Goal: Task Accomplishment & Management: Manage account settings

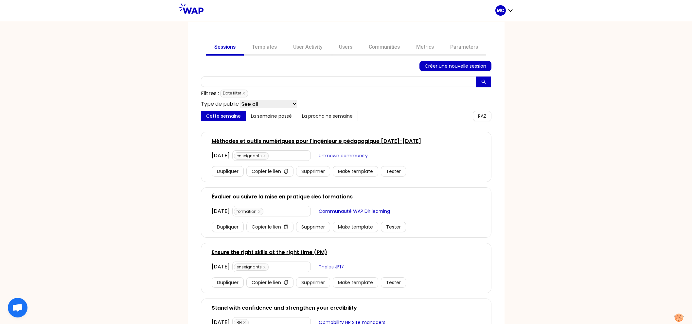
click at [59, 107] on div "Sessions Templates User Activity Users Communities Metrics Parameters Créer une…" at bounding box center [346, 173] width 692 height 304
click at [332, 48] on link "Users" at bounding box center [346, 48] width 30 height 16
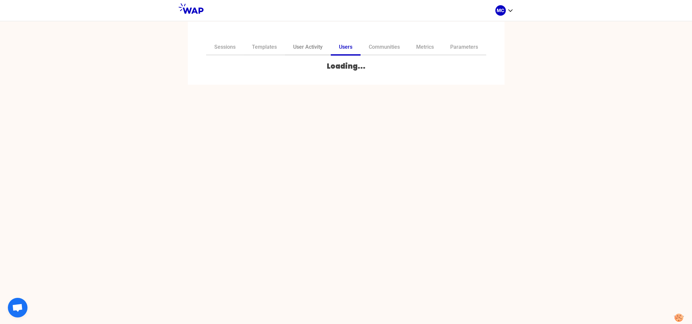
click at [313, 41] on link "User Activity" at bounding box center [308, 48] width 46 height 16
click at [341, 47] on link "Users" at bounding box center [346, 48] width 30 height 16
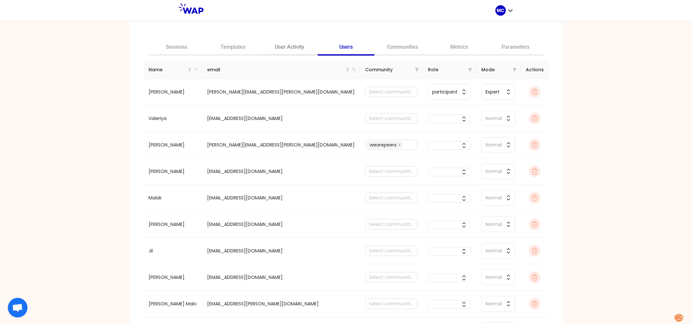
click at [298, 52] on link "User Activity" at bounding box center [290, 48] width 57 height 16
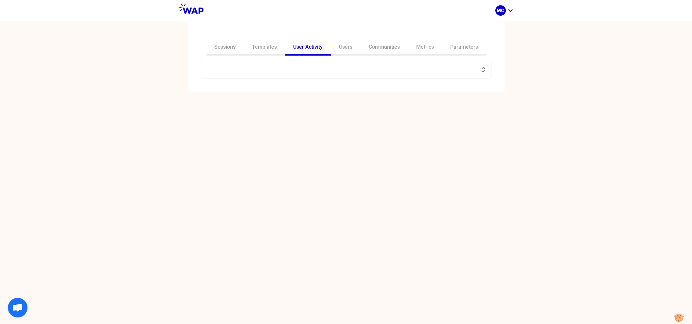
click at [279, 70] on input "text" at bounding box center [342, 69] width 274 height 9
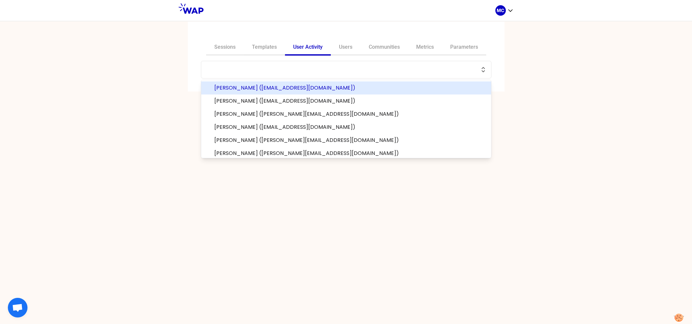
click at [314, 72] on input "text" at bounding box center [342, 69] width 274 height 9
paste input "claudine.marguerite@biomerieux.com"
type input "claudine.marguerite@biomerieux.com"
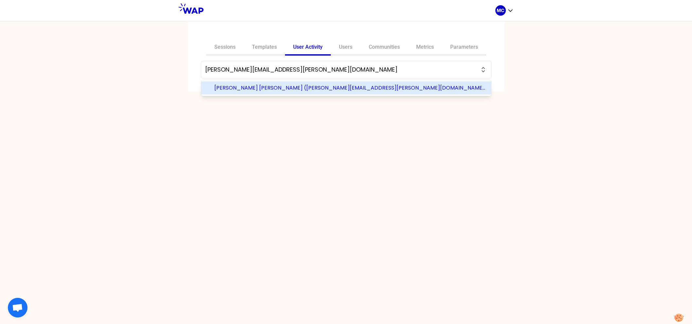
click at [314, 72] on input "claudine.marguerite@biomerieux.com" at bounding box center [342, 69] width 274 height 9
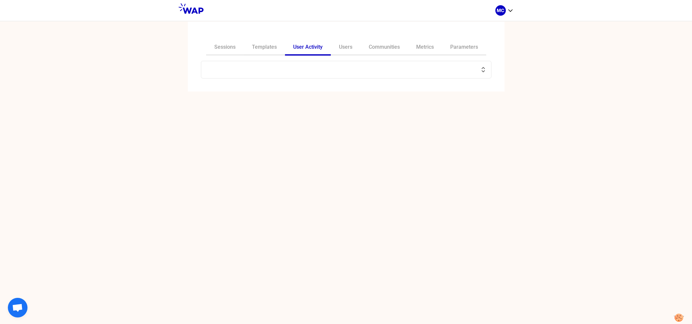
paste input "claudine.marguerite@biomerieux.com"
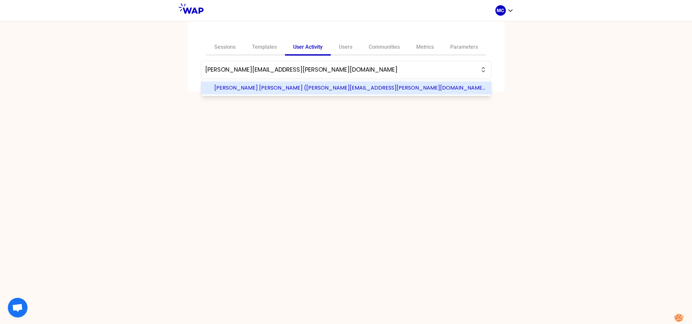
click at [285, 91] on span "Claudine Marguerite (claudine.marguerite@biomerieux.com)" at bounding box center [350, 88] width 272 height 8
type input "Claudine Marguerite (claudine.marguerite@biomerieux.com)"
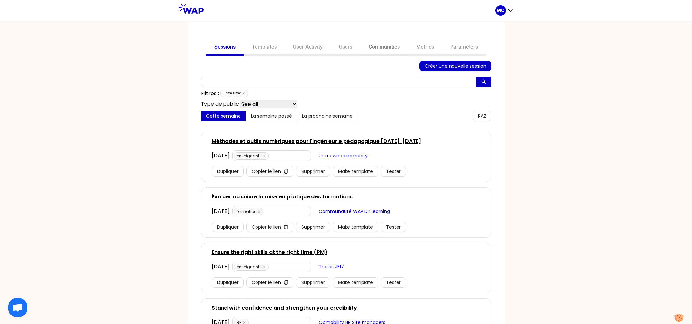
click at [361, 53] on link "Communities" at bounding box center [384, 48] width 47 height 16
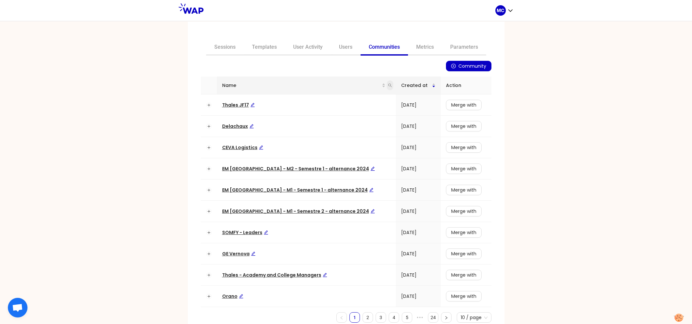
click at [388, 85] on icon "search" at bounding box center [390, 85] width 4 height 4
type input "dir"
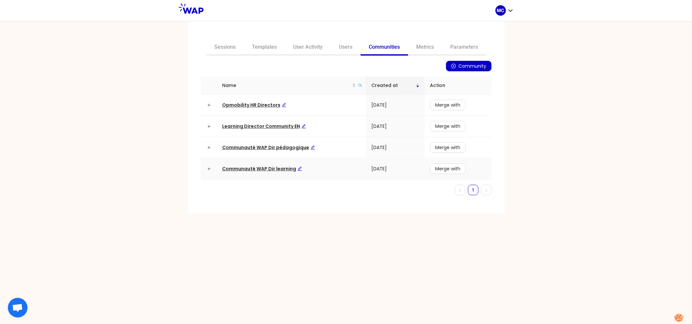
click at [271, 168] on span "Communauté WAP Dir learning" at bounding box center [262, 169] width 80 height 7
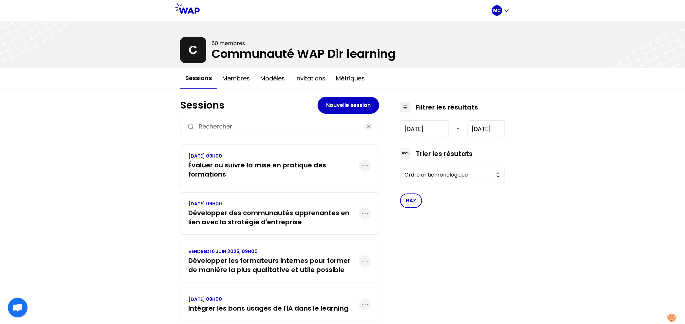
click at [271, 168] on h3 "Évaluer ou suivre la mise en pratique des formations" at bounding box center [273, 170] width 171 height 18
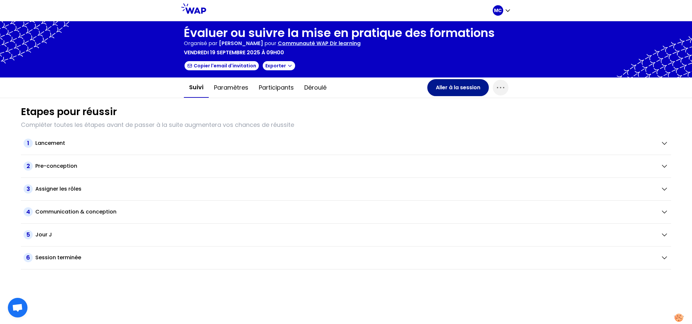
click at [457, 88] on button "Aller à la session" at bounding box center [459, 87] width 62 height 17
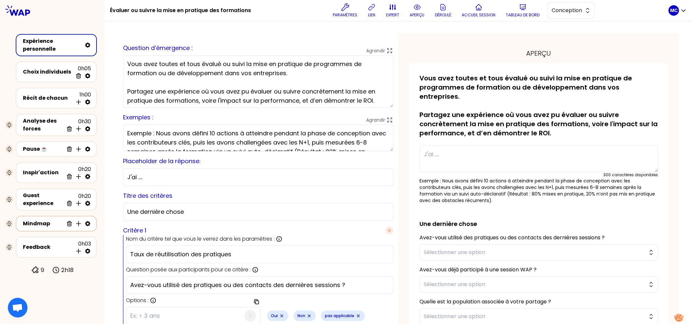
click at [45, 228] on div "Mindmap Supprimer Insérer une activité en dessous" at bounding box center [56, 224] width 81 height 16
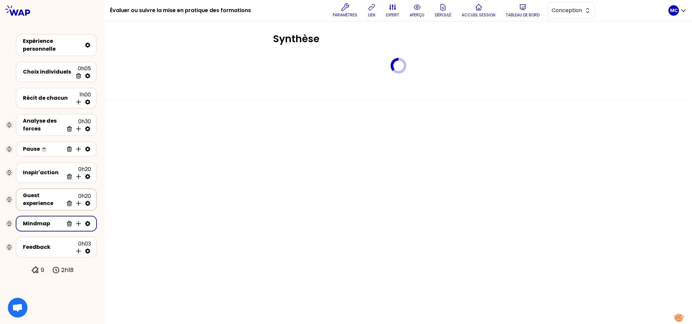
click at [46, 192] on div "Guest experience" at bounding box center [43, 200] width 41 height 16
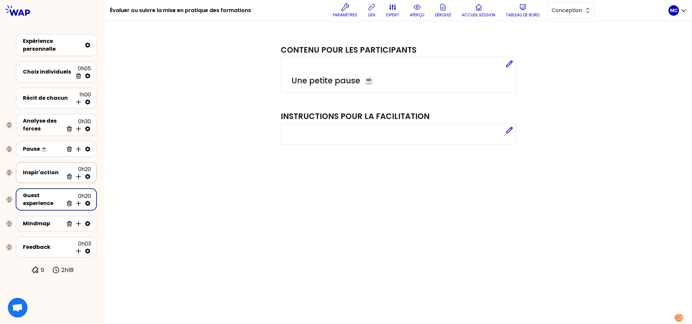
click at [49, 177] on div "Inspir'action 0h20 Supprimer Insérer une activité en dessous" at bounding box center [56, 173] width 69 height 14
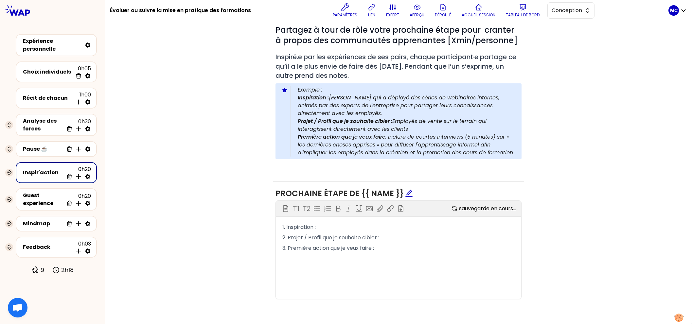
scroll to position [239, 0]
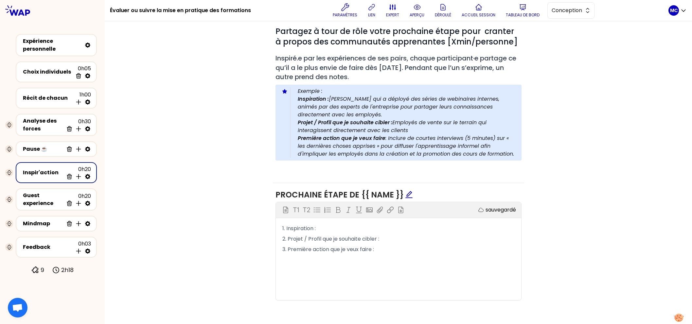
click at [439, 273] on div "Bloc d'instruction T1 T2 Exporter sauvegardé 1. Inspiration : 2. Projet / Profi…" at bounding box center [399, 251] width 246 height 98
click at [446, 251] on p "3. Première action que je veux faire :" at bounding box center [399, 250] width 232 height 10
click at [349, 228] on p "1. Inspiration :" at bounding box center [399, 229] width 232 height 10
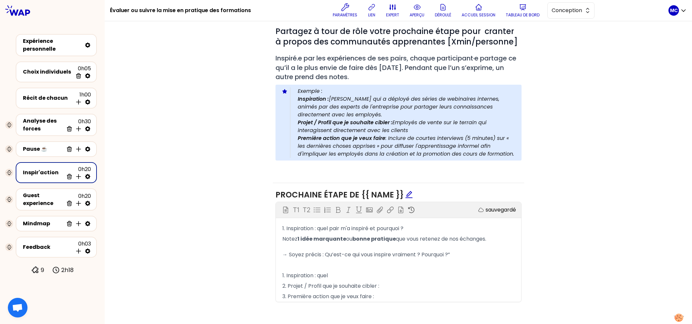
click at [456, 238] on span "que vous retenez de nos échanges. → Soyez précis : Qu’est-ce qui vous inspire v…" at bounding box center [385, 246] width 204 height 23
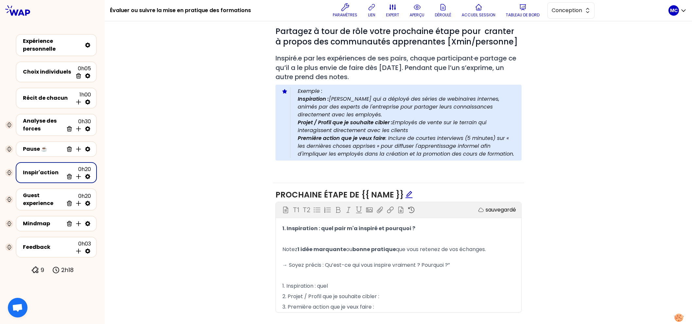
click at [473, 234] on p "﻿" at bounding box center [399, 239] width 232 height 10
click at [473, 250] on span "que vous retenez de vos échanges. → Soyez précis : Qu’est-ce qui vous inspire v…" at bounding box center [385, 257] width 204 height 23
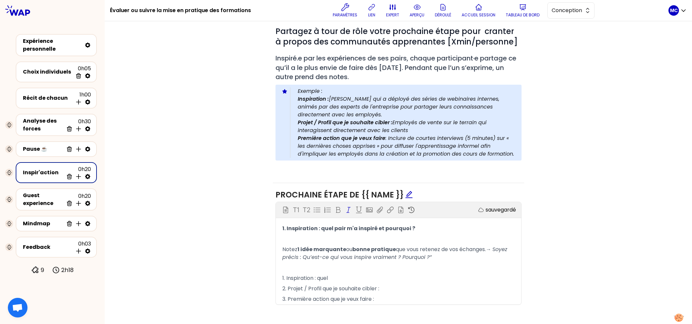
click at [473, 264] on p "﻿" at bounding box center [399, 268] width 232 height 10
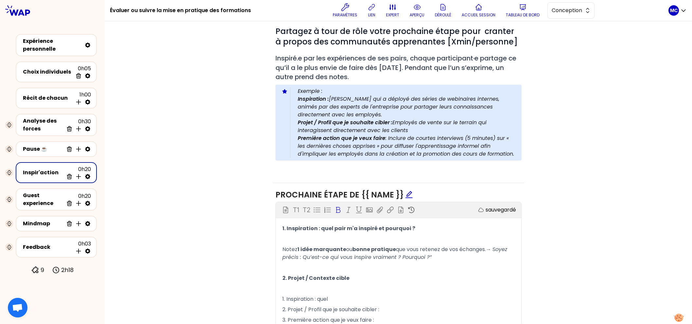
scroll to position [308, 0]
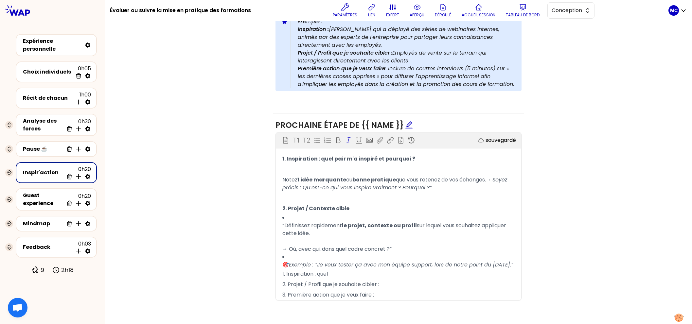
click at [345, 222] on span "le projet, contexte ou profil" at bounding box center [379, 226] width 75 height 8
click at [314, 141] on icon at bounding box center [317, 140] width 7 height 7
click at [324, 215] on li "Définissez rapidement le projet, contexte ou profil sur lequel vous souhaitez a…" at bounding box center [399, 233] width 232 height 39
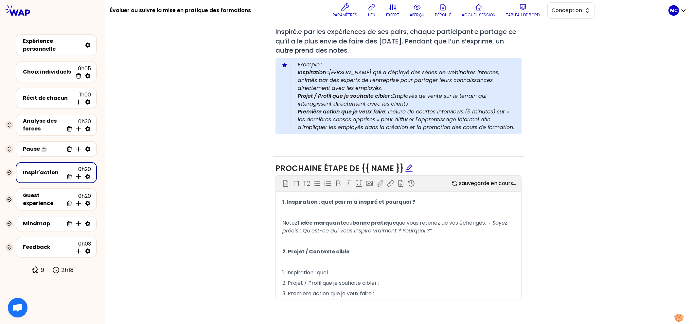
scroll to position [264, 0]
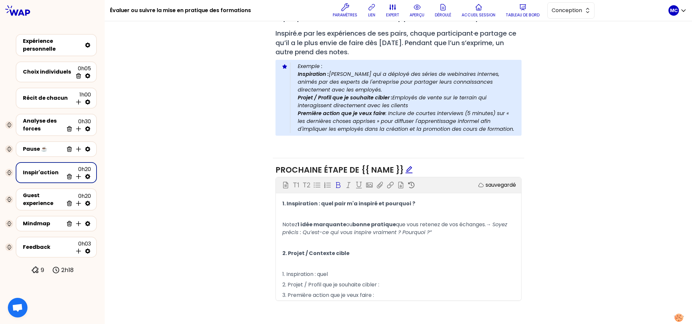
click at [322, 259] on p "﻿" at bounding box center [399, 264] width 232 height 10
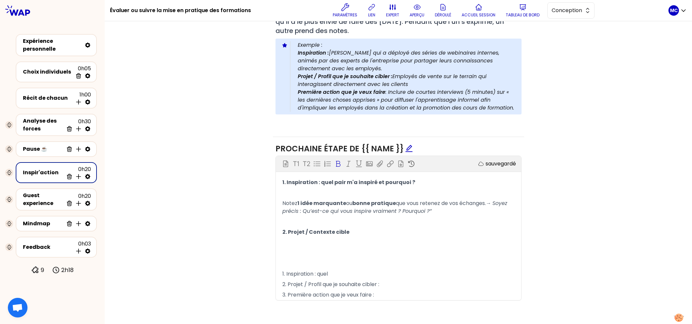
scroll to position [295, 0]
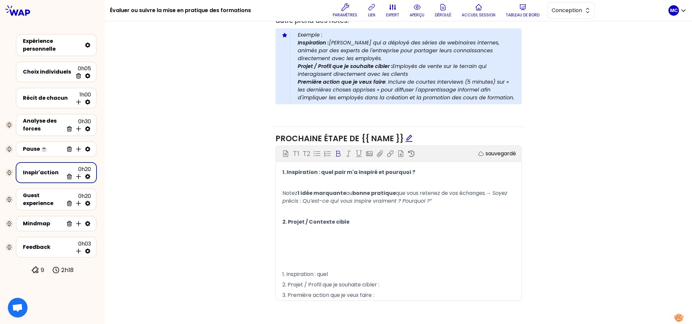
click at [360, 186] on p "﻿" at bounding box center [399, 183] width 232 height 10
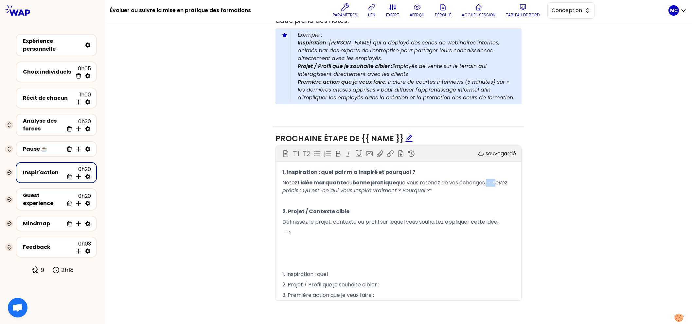
drag, startPoint x: 286, startPoint y: 188, endPoint x: 272, endPoint y: 188, distance: 14.4
click at [276, 188] on div "1. Inspiration : quel pair m'a inspiré et pourquoi ? Notez 1 idée marquante ou …" at bounding box center [399, 234] width 246 height 134
copy span "→ S"
click at [303, 238] on p "﻿" at bounding box center [399, 243] width 232 height 10
drag, startPoint x: 284, startPoint y: 192, endPoint x: 270, endPoint y: 192, distance: 14.4
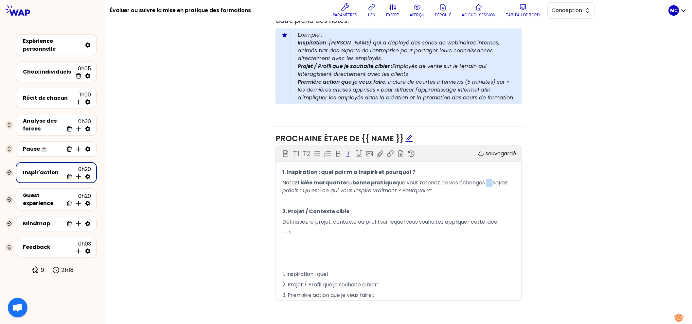
click at [273, 192] on div "Prochaine étape de {{ name }} Bloc d'instruction T1 T2 Exporter sauvegardé 1. I…" at bounding box center [398, 220] width 251 height 186
copy span "→"
click at [298, 233] on p "-->" at bounding box center [399, 233] width 232 height 10
drag, startPoint x: 306, startPoint y: 233, endPoint x: 254, endPoint y: 233, distance: 51.4
click at [254, 233] on div "Objectifs Editer # Partagez à tour de rôle votre prochaine étape pour cranter à…" at bounding box center [399, 124] width 562 height 378
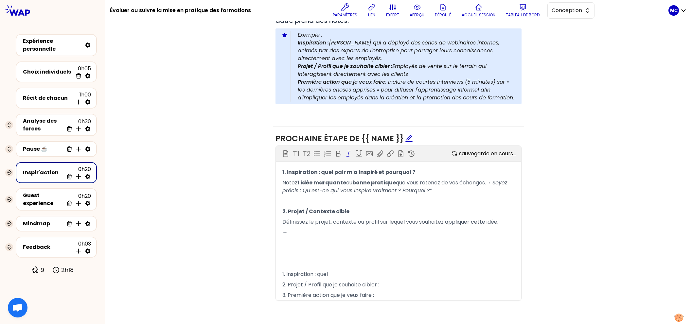
click at [321, 233] on p "→" at bounding box center [399, 233] width 232 height 10
drag, startPoint x: 360, startPoint y: 231, endPoint x: 286, endPoint y: 231, distance: 74.3
click at [286, 231] on p "→ Dans quel cadre concret ?" at bounding box center [399, 233] width 232 height 10
click at [364, 232] on p "→ Dans quel cadre concret ?" at bounding box center [399, 233] width 232 height 10
drag, startPoint x: 374, startPoint y: 232, endPoint x: 252, endPoint y: 232, distance: 121.5
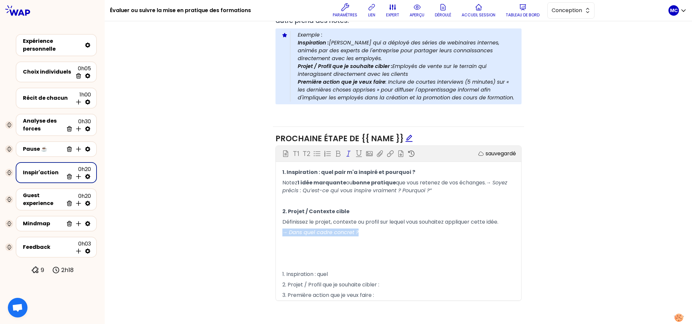
click at [253, 232] on div "Objectifs Editer # Partagez à tour de rôle votre prochaine étape pour cranter à…" at bounding box center [399, 124] width 562 height 378
click at [381, 232] on p "→ Dans quel cadre concret ?" at bounding box center [399, 233] width 232 height 10
click at [348, 259] on p "﻿" at bounding box center [399, 264] width 232 height 10
click at [335, 272] on p "1. Inspiration : quel" at bounding box center [399, 274] width 232 height 10
click at [346, 254] on p "﻿" at bounding box center [399, 254] width 232 height 10
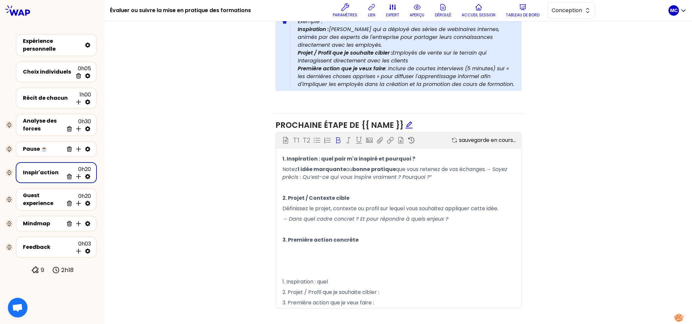
scroll to position [305, 0]
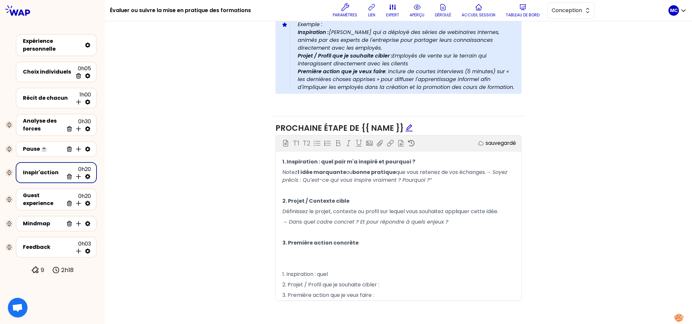
click at [314, 249] on p "﻿" at bounding box center [399, 254] width 232 height 10
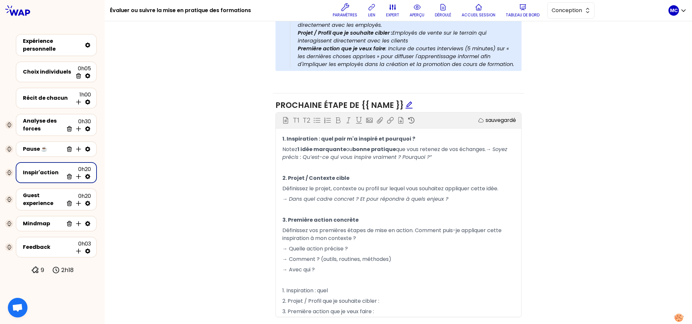
scroll to position [329, 0]
click at [461, 266] on p "→ Avec qui ? Qui dois-je impliquer ou informer ?" at bounding box center [399, 269] width 232 height 10
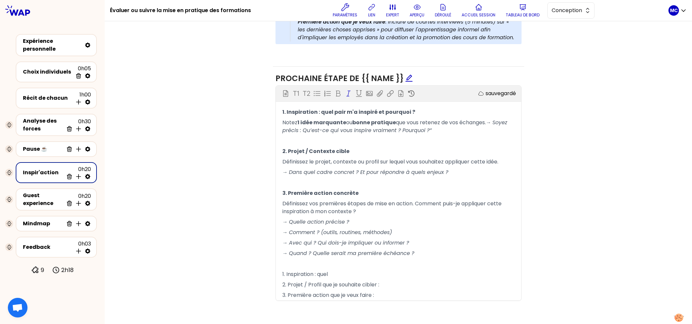
click at [461, 249] on p "→ Quand ? Quelle serait ma première échéance ?" at bounding box center [399, 254] width 232 height 10
click at [380, 275] on p "1. Inspiration : quel" at bounding box center [399, 274] width 232 height 10
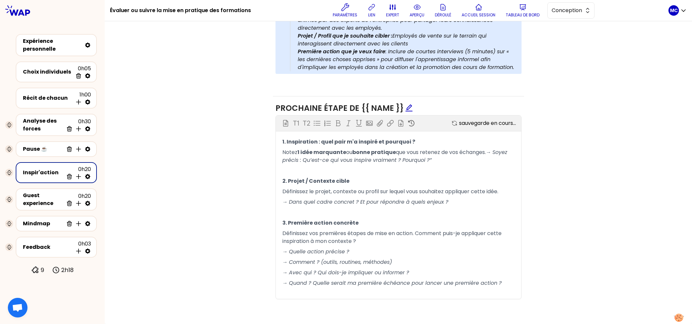
scroll to position [324, 0]
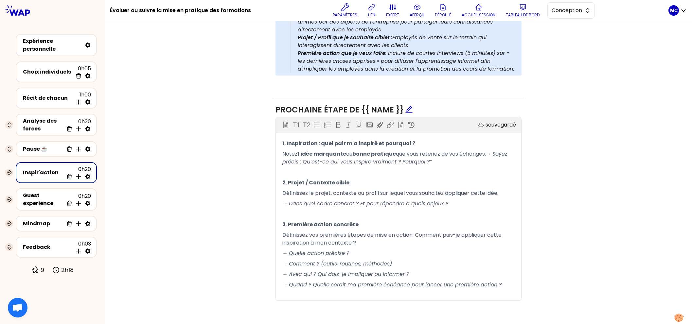
click at [251, 191] on div "Objectifs Editer # Partagez à tour de rôle votre prochaine étape pour cranter à…" at bounding box center [399, 110] width 562 height 406
click at [321, 191] on span "Définissez le projet, contexte ou profil sur lequel vous souhaitez appliquer ce…" at bounding box center [391, 194] width 216 height 8
click at [343, 191] on span ", contexte ou profil sur lequel vous souhaitez appliquer cette idée." at bounding box center [415, 194] width 168 height 8
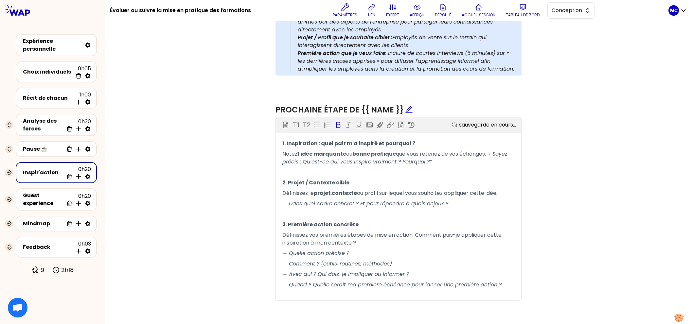
click at [369, 191] on span "ou profil sur lequel vous souhaitez appliquer cette idée." at bounding box center [427, 194] width 140 height 8
click at [405, 210] on p "﻿" at bounding box center [399, 214] width 232 height 10
click at [449, 194] on span "sur lequel vous souhaitez appliquer cette idée." at bounding box center [437, 194] width 118 height 8
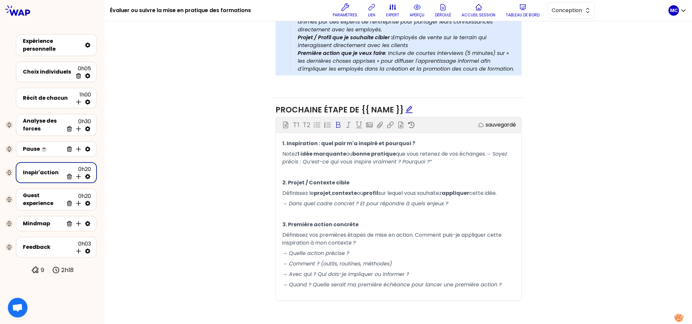
click at [354, 234] on span "Définissez vos premières étapes de mise en action. Comment puis-je appliquer ce…" at bounding box center [393, 238] width 221 height 15
click at [324, 234] on span "Définissez vos premières" at bounding box center [315, 235] width 64 height 8
drag, startPoint x: 412, startPoint y: 234, endPoint x: 366, endPoint y: 234, distance: 45.2
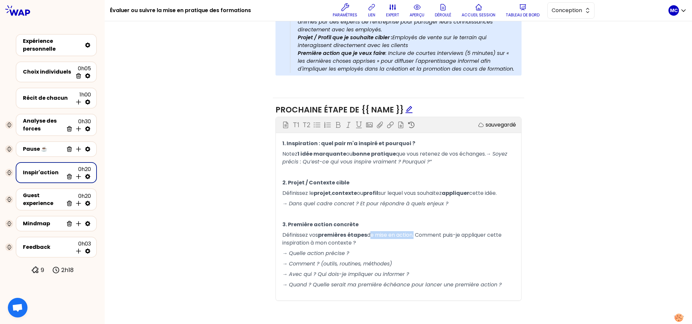
click at [366, 234] on span "de mise en action. Comment puis-je appliquer cette inspiration à mon contexte ?" at bounding box center [393, 238] width 221 height 15
drag, startPoint x: 279, startPoint y: 241, endPoint x: 352, endPoint y: 241, distance: 73.0
click at [352, 241] on span ". Comment puis-je appliquer cette inspiration à mon contexte ?" at bounding box center [396, 238] width 226 height 15
click at [373, 246] on p "Définissez vos premières étapes de mise en action . Comment puis-je appliquer c…" at bounding box center [399, 239] width 232 height 18
click at [292, 240] on span ". Comment puis-je appliquer cette inspiration à mon contexte ?" at bounding box center [396, 238] width 226 height 15
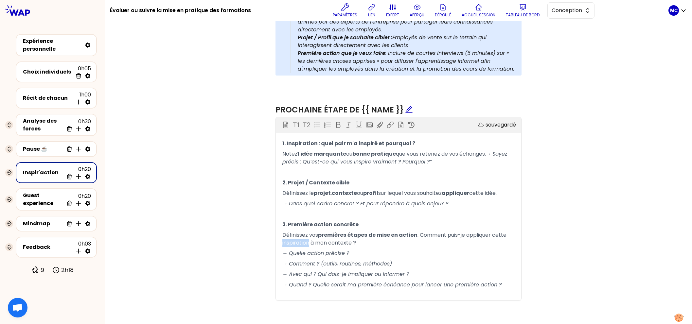
click at [292, 240] on span ". Comment puis-je appliquer cette inspiration à mon contexte ?" at bounding box center [396, 238] width 226 height 15
click at [328, 242] on span "à mon contexte ?" at bounding box center [351, 243] width 46 height 8
click at [347, 242] on span "contexte ?" at bounding box center [358, 243] width 28 height 8
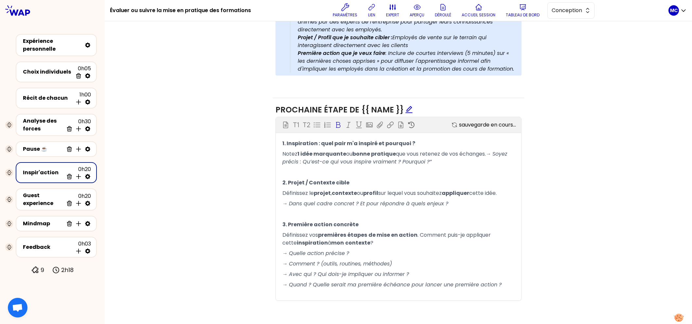
click at [376, 251] on p "→ Quelle action précise ?" at bounding box center [399, 254] width 232 height 10
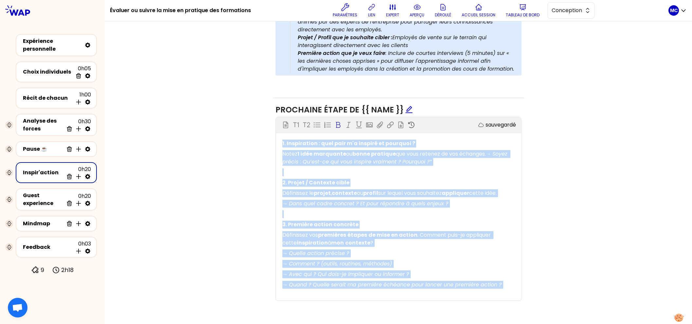
copy div "1. Inspiration : quel pair m'a inspiré et pourquoi ? Notez 1 idée marquante ou …"
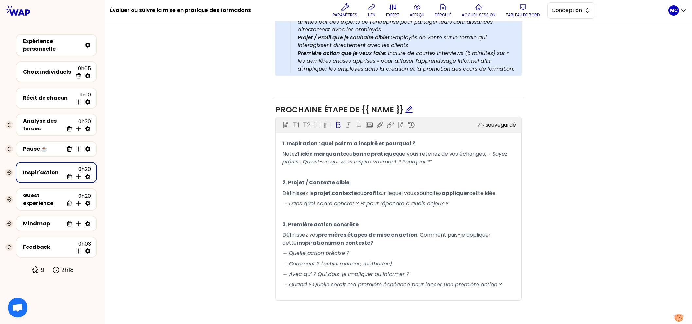
click at [546, 174] on div "Objectifs Editer # Partagez à tour de rôle votre prochaine étape pour cranter à…" at bounding box center [399, 110] width 562 height 406
click at [228, 162] on div "Objectifs Editer # Partagez à tour de rôle votre prochaine étape pour cranter à…" at bounding box center [399, 110] width 562 height 406
click at [561, 14] on span "Conception" at bounding box center [566, 11] width 29 height 8
click at [561, 36] on span "Facilitation" at bounding box center [575, 37] width 28 height 8
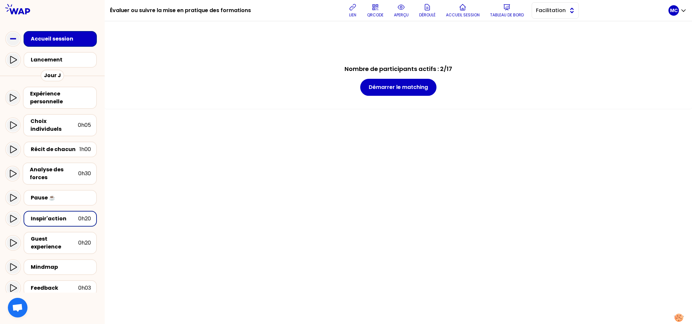
click at [566, 11] on span "Facilitation" at bounding box center [550, 11] width 29 height 8
click at [564, 27] on span "Conception" at bounding box center [559, 27] width 28 height 8
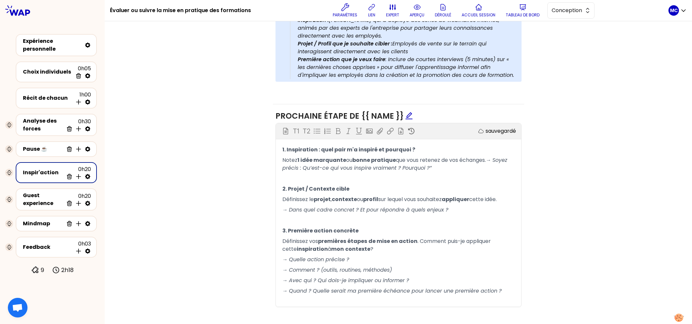
scroll to position [324, 0]
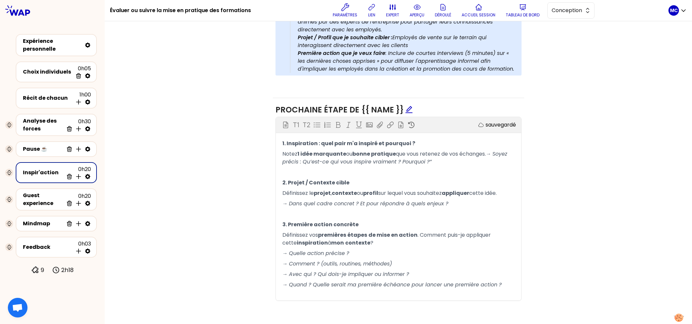
click at [369, 235] on span "de mise en action" at bounding box center [393, 235] width 49 height 8
click at [596, 119] on div "Objectifs Editer # Partagez à tour de rôle votre prochaine étape pour cranter à…" at bounding box center [399, 110] width 562 height 406
click at [45, 202] on div "Guest experience" at bounding box center [43, 200] width 41 height 16
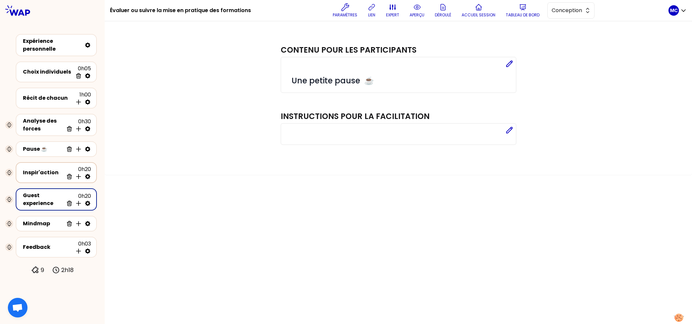
click at [48, 175] on div "Inspir'action 0h20 Supprimer Insérer une activité en dessous" at bounding box center [56, 173] width 69 height 14
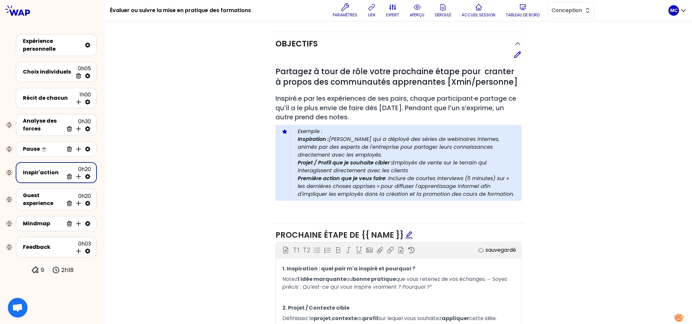
scroll to position [324, 0]
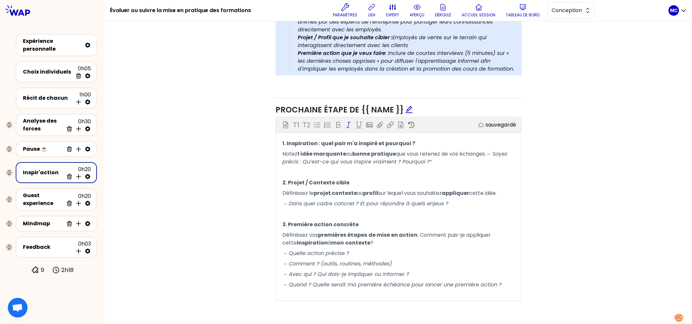
click at [319, 206] on p "→ Dans quel cadre concret ? Et pour répondre à quels enjeux ?" at bounding box center [399, 204] width 232 height 10
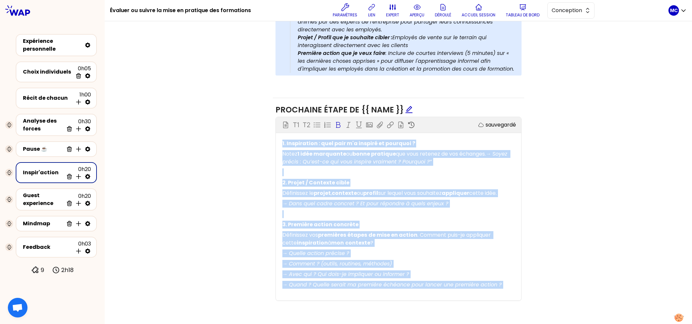
copy div "1. Inspiration : quel pair m'a inspiré et pourquoi ? Notez 1 idée marquante ou …"
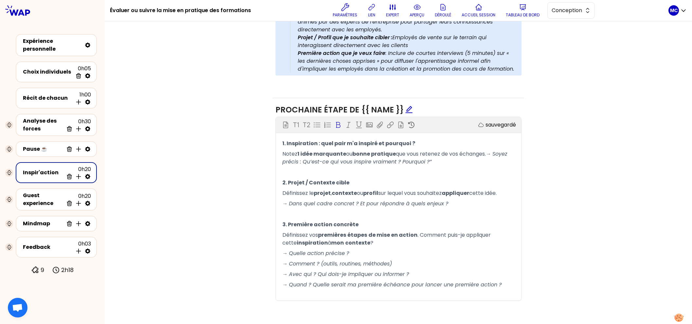
click at [246, 164] on div "Objectifs Editer # Partagez à tour de rôle votre prochaine étape pour cranter à…" at bounding box center [399, 110] width 562 height 406
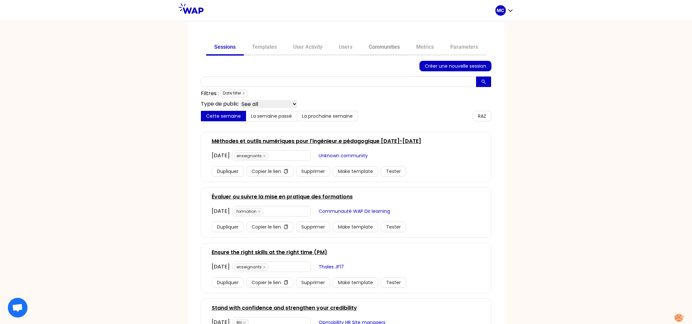
click at [379, 47] on link "Communities" at bounding box center [384, 48] width 47 height 16
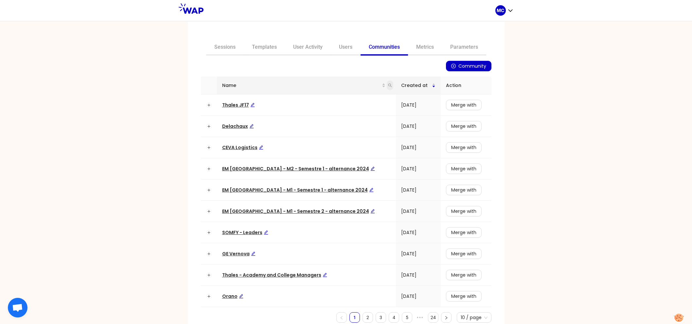
click at [388, 85] on icon "search" at bounding box center [390, 85] width 4 height 4
type input "dir"
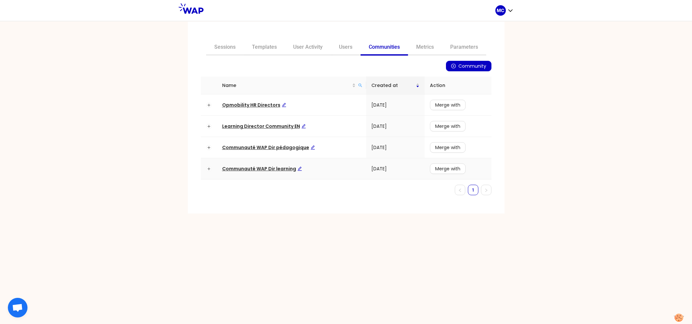
click at [252, 167] on span "Communauté WAP Dir learning" at bounding box center [262, 169] width 80 height 7
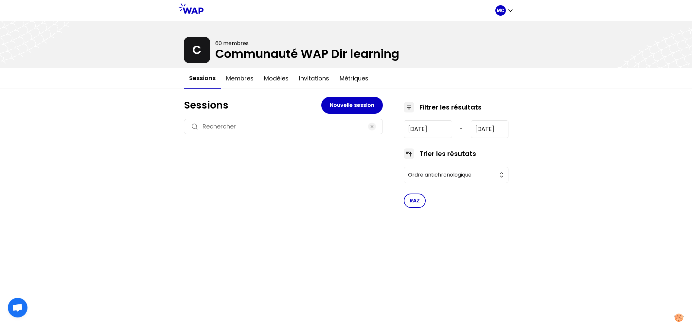
type input "[DATE]"
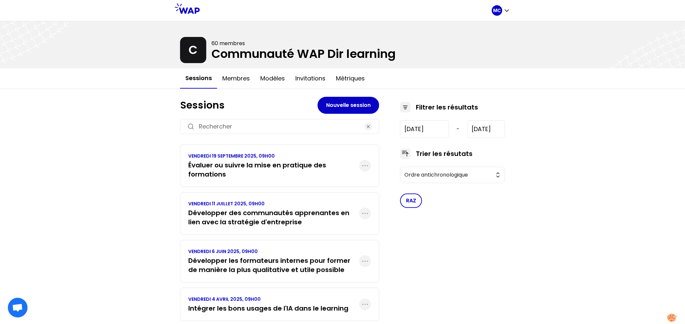
click at [241, 161] on h3 "Évaluer ou suivre la mise en pratique des formations" at bounding box center [273, 170] width 171 height 18
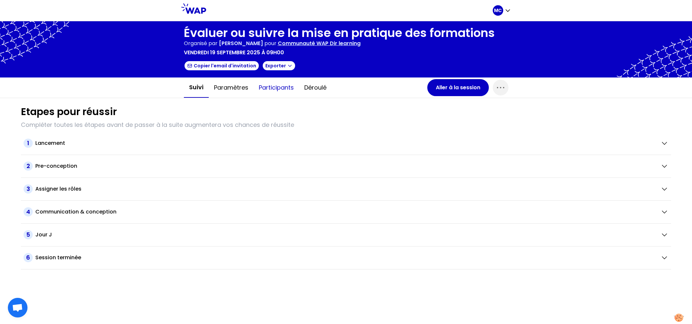
click at [279, 95] on button "Participants" at bounding box center [277, 88] width 46 height 20
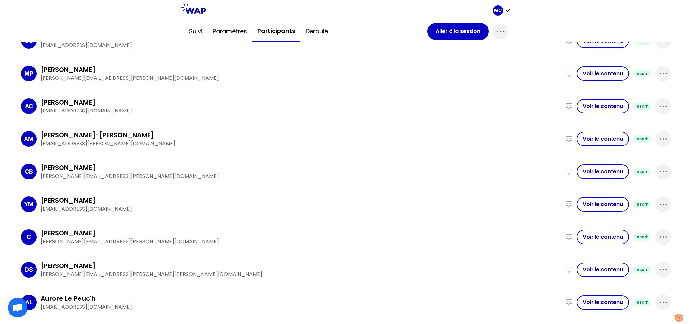
scroll to position [377, 0]
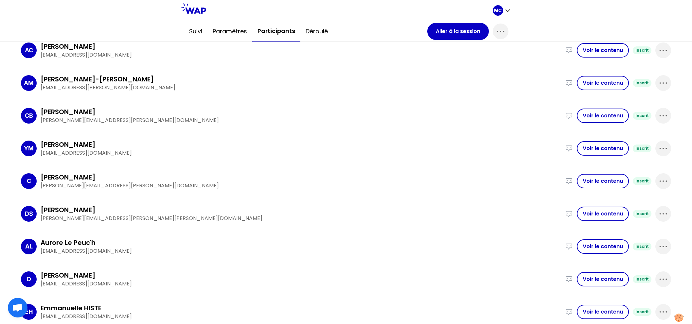
click at [240, 153] on p "y.mallet@hlb-cofime.com" at bounding box center [301, 153] width 521 height 8
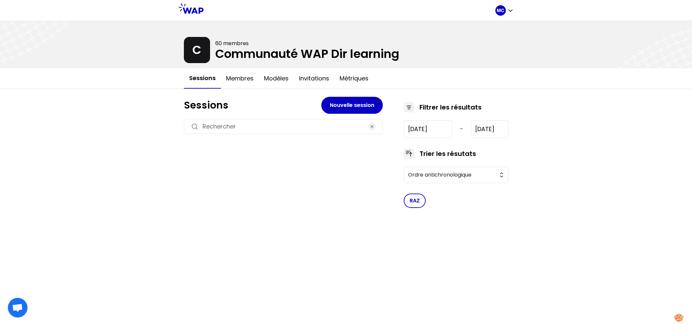
type input "[DATE]"
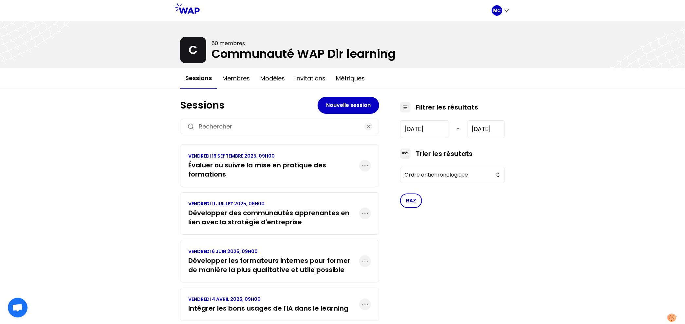
click at [224, 226] on div "VENDREDI 11 JUILLET 2025, 09H00 Développer des communautés apprenantes en lien …" at bounding box center [279, 214] width 199 height 43
click at [236, 214] on h3 "Développer des communautés apprenantes en lien avec la stratégie d'entreprise" at bounding box center [273, 218] width 171 height 18
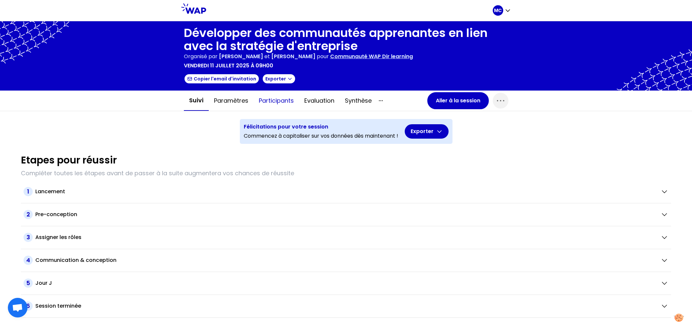
click at [275, 106] on button "Participants" at bounding box center [277, 101] width 46 height 20
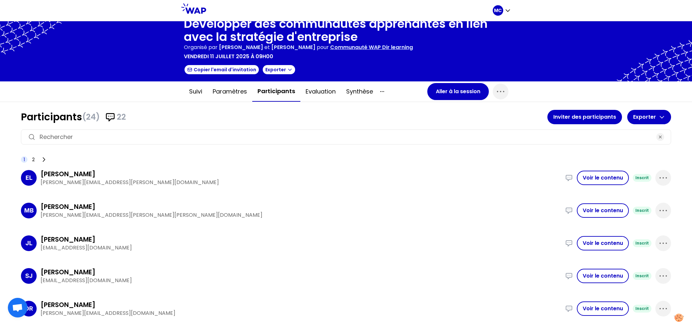
click at [257, 179] on p "edith.lemieux@airliquide.com" at bounding box center [301, 183] width 521 height 8
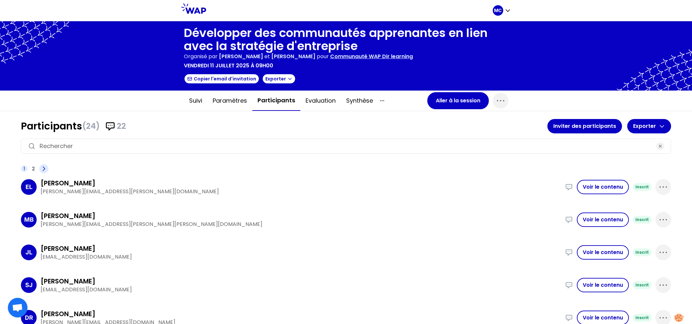
click at [44, 167] on icon at bounding box center [44, 169] width 2 height 4
